Goal: Transaction & Acquisition: Book appointment/travel/reservation

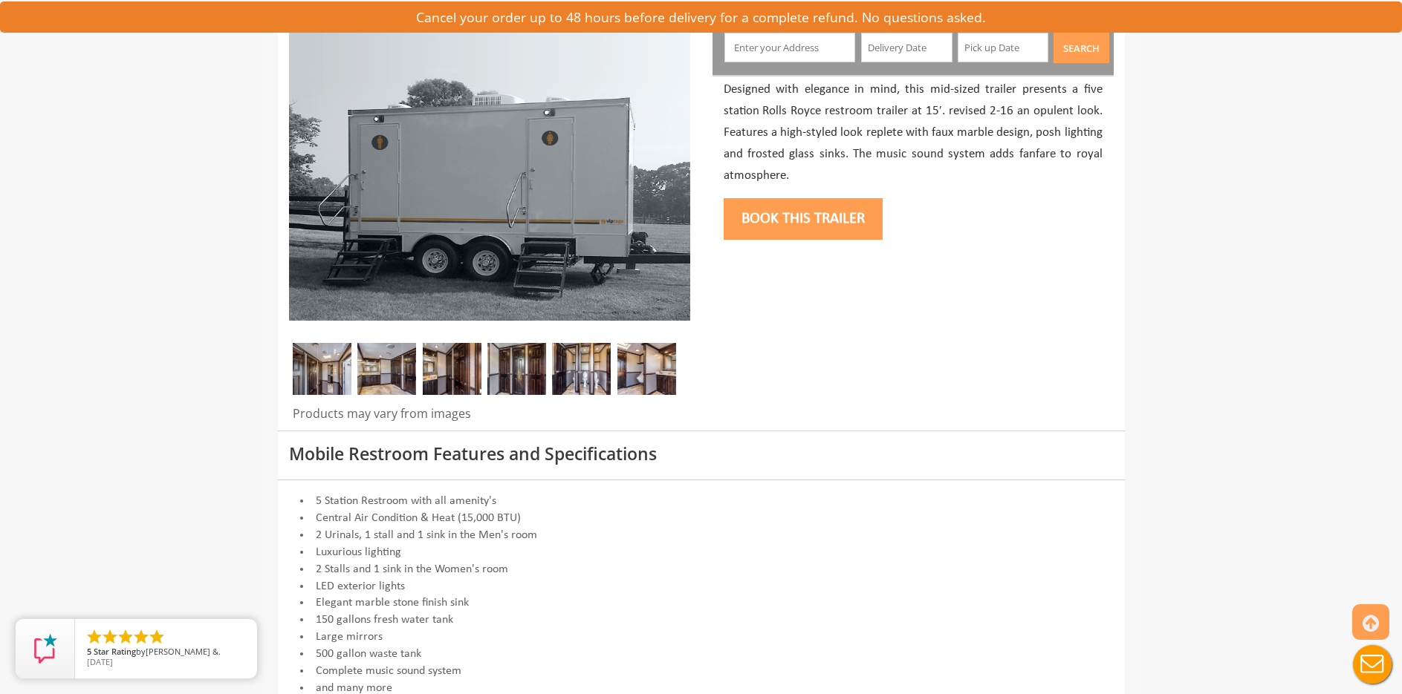
scroll to position [149, 0]
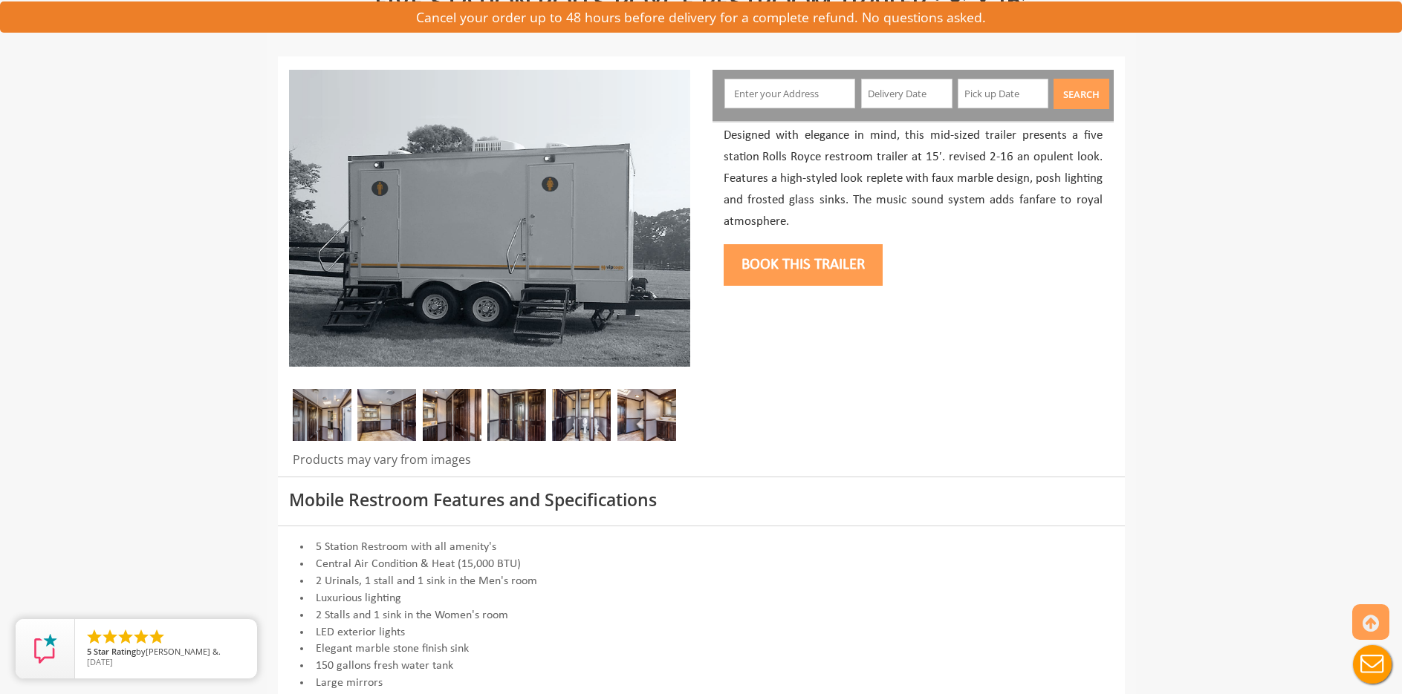
click at [645, 413] on img at bounding box center [646, 415] width 59 height 52
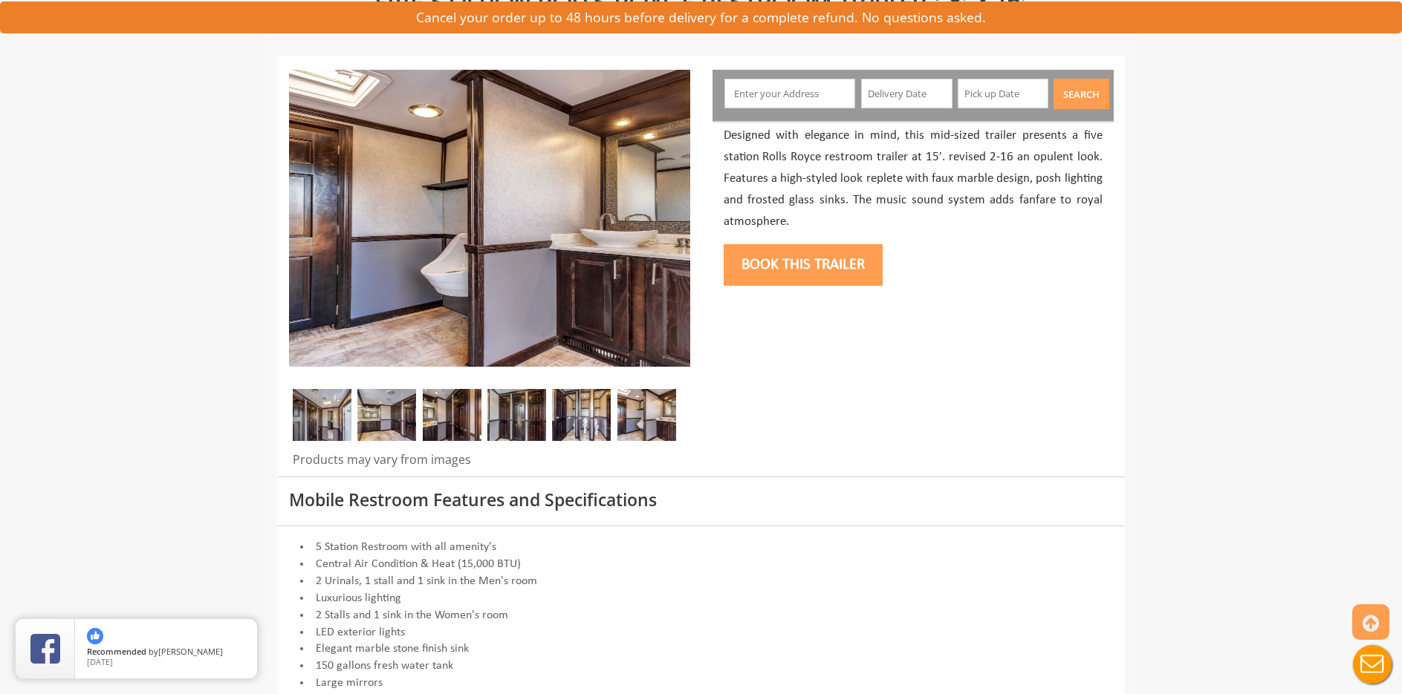
click at [594, 423] on img at bounding box center [581, 415] width 59 height 52
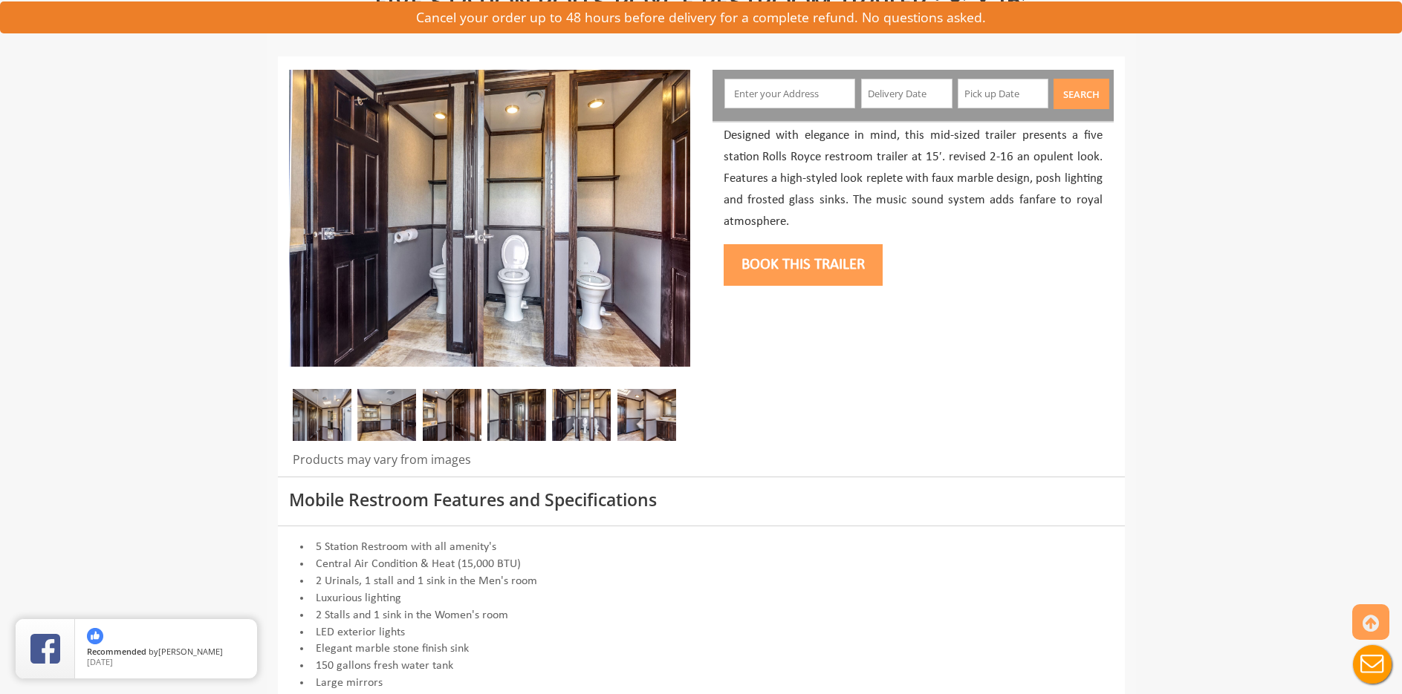
click at [527, 424] on img at bounding box center [516, 415] width 59 height 52
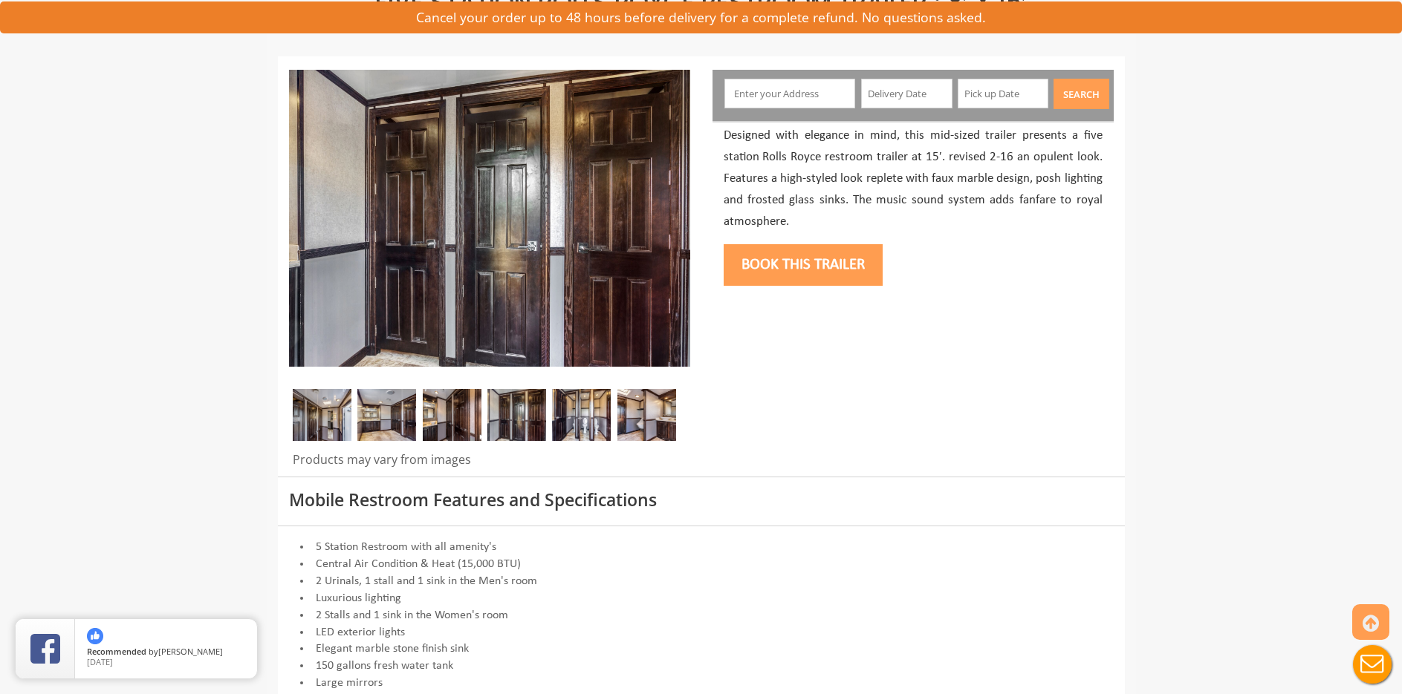
click at [439, 424] on img at bounding box center [452, 415] width 59 height 52
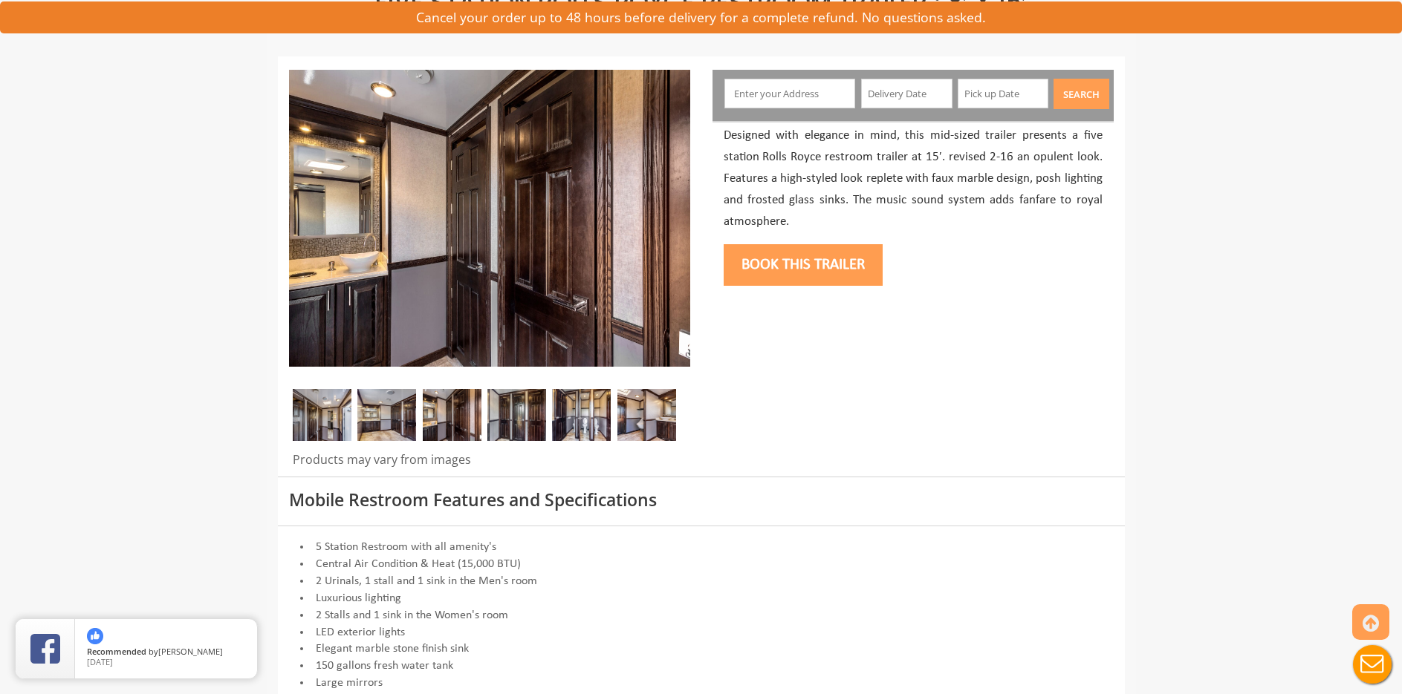
click at [369, 423] on img at bounding box center [386, 415] width 59 height 52
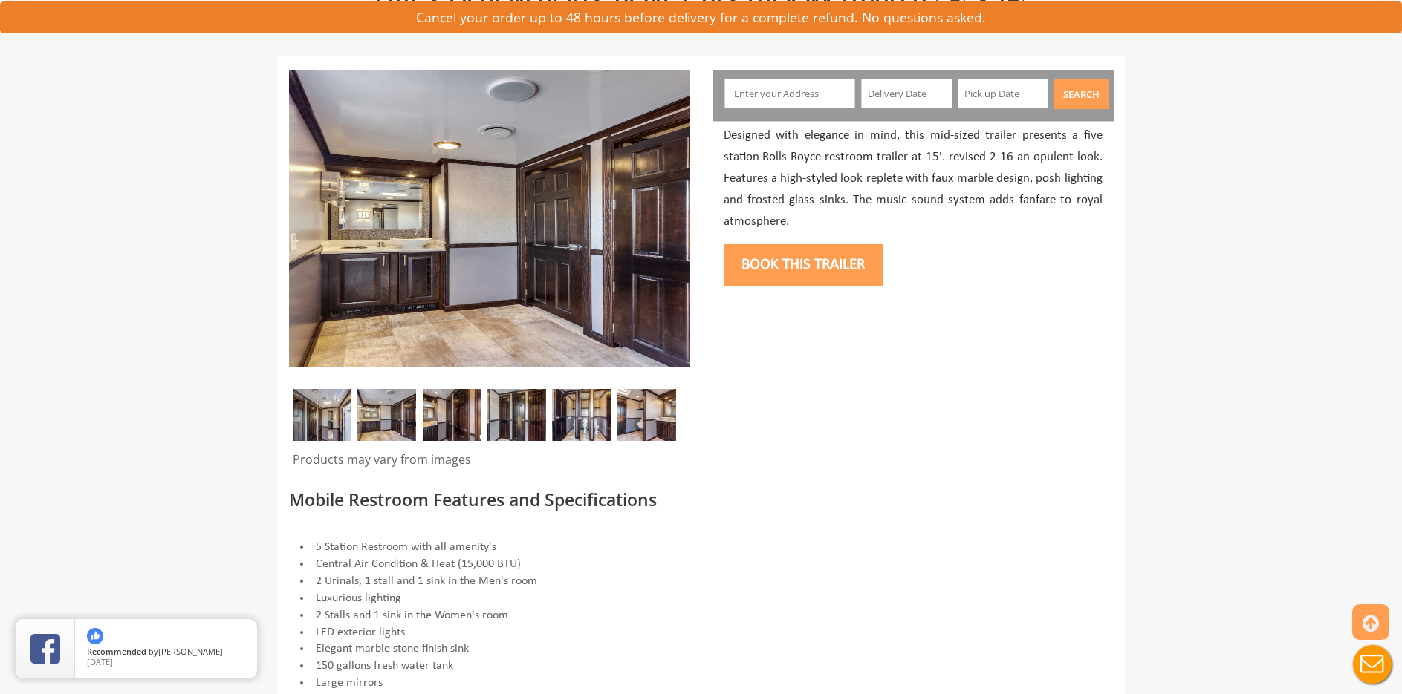
click at [310, 408] on img at bounding box center [322, 415] width 59 height 52
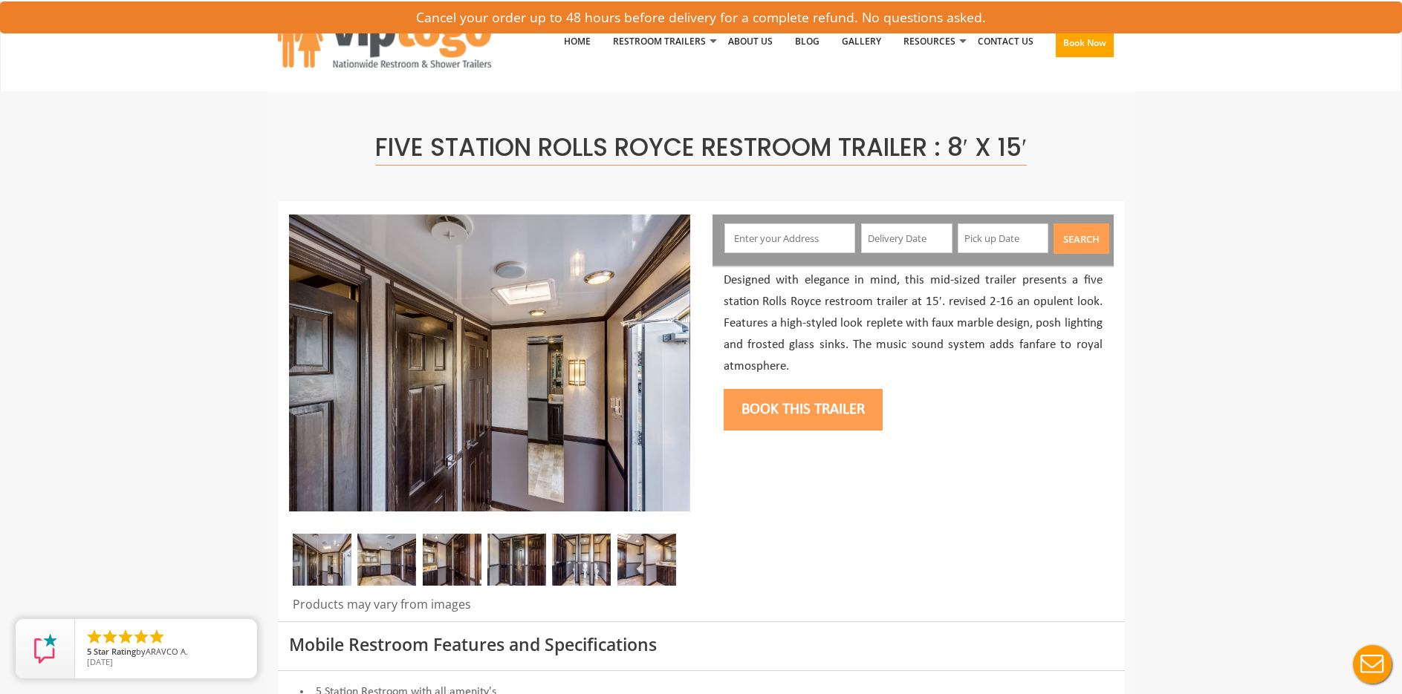
scroll to position [0, 0]
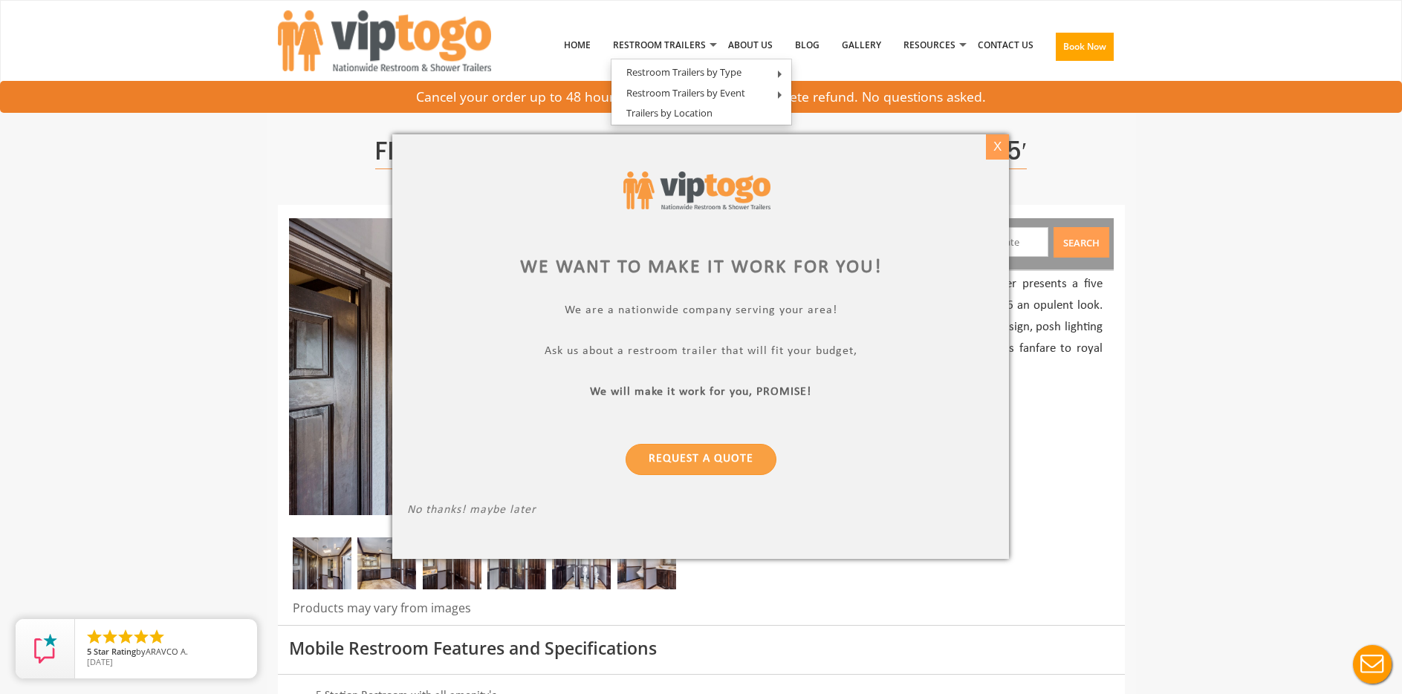
click at [997, 141] on div "X" at bounding box center [997, 146] width 23 height 25
